Goal: Information Seeking & Learning: Learn about a topic

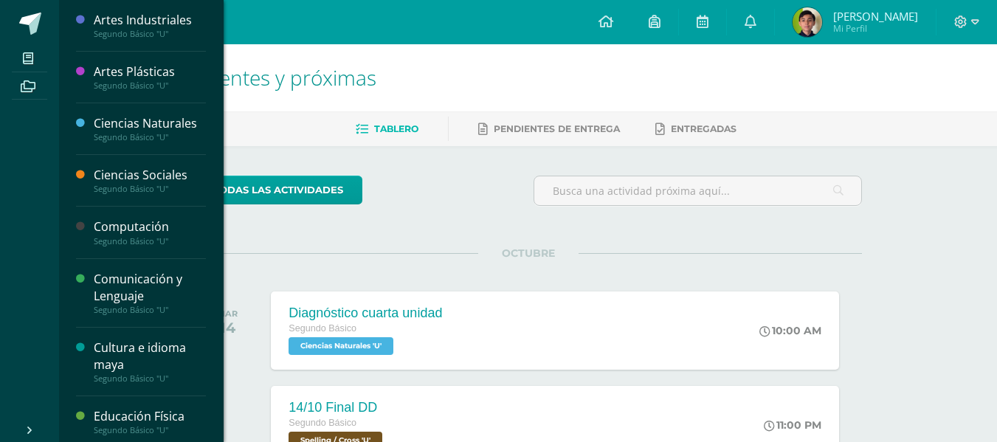
click at [117, 300] on div "Comunicación y Lenguaje" at bounding box center [150, 288] width 112 height 34
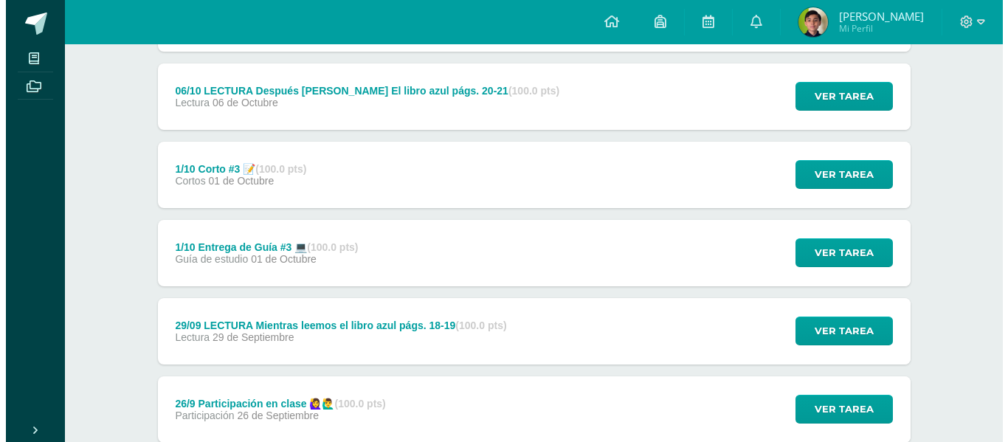
scroll to position [287, 0]
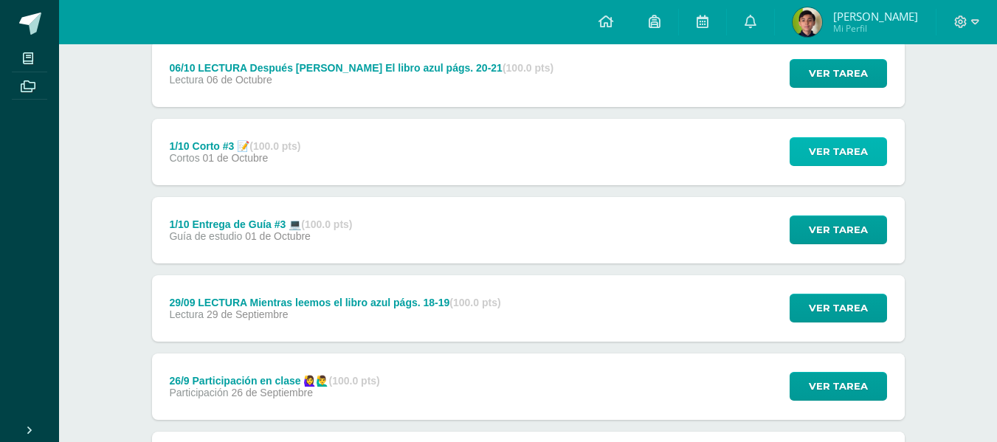
click at [853, 151] on span "Ver tarea" at bounding box center [838, 151] width 59 height 27
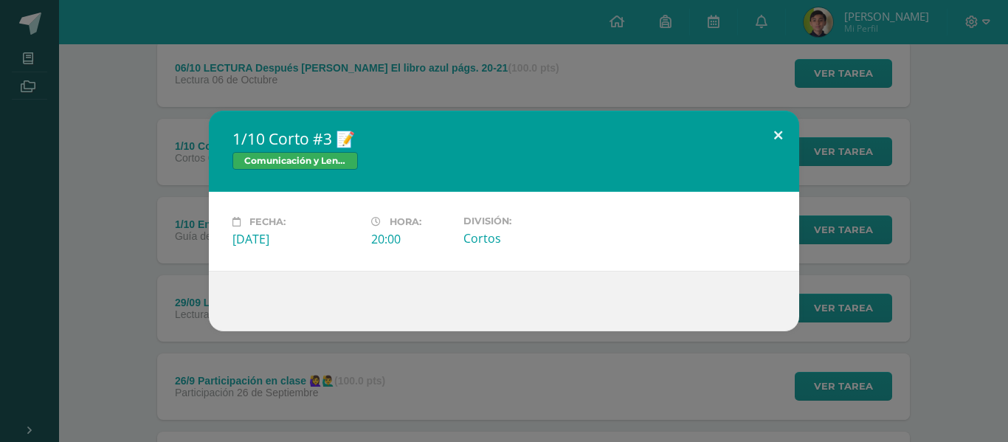
click at [776, 134] on button at bounding box center [778, 136] width 42 height 50
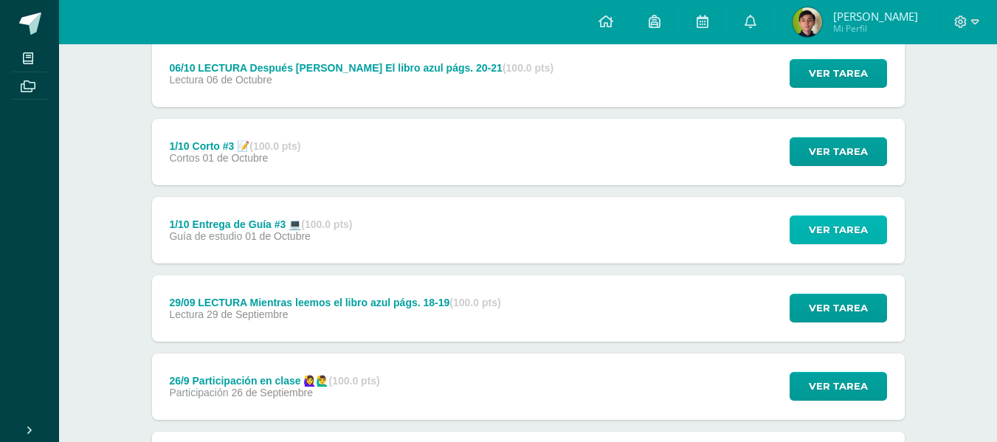
click at [830, 224] on span "Ver tarea" at bounding box center [838, 229] width 59 height 27
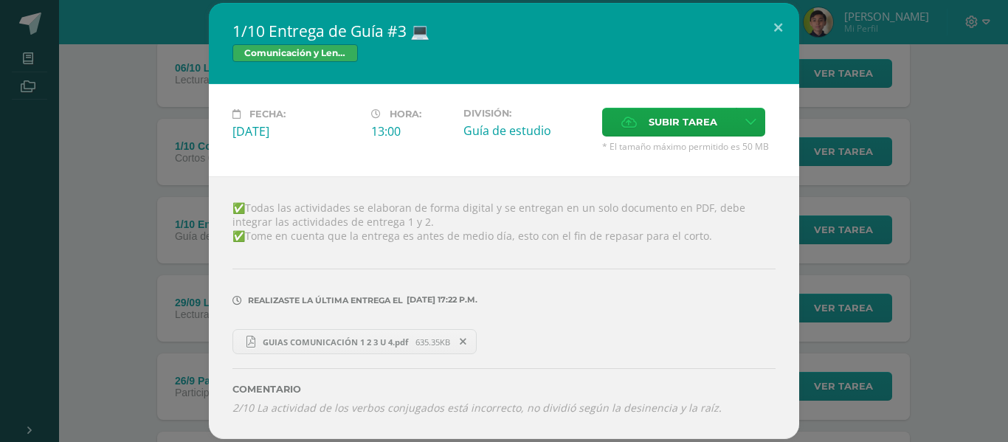
click at [359, 343] on span "GUIAS COMUNICACIÓN 1 2 3 U 4.pdf" at bounding box center [335, 342] width 160 height 11
